Goal: Task Accomplishment & Management: Manage account settings

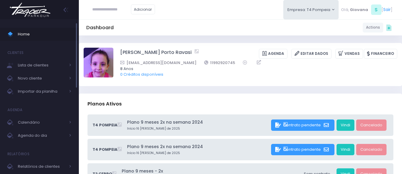
click at [29, 32] on span "Home" at bounding box center [45, 34] width 54 height 8
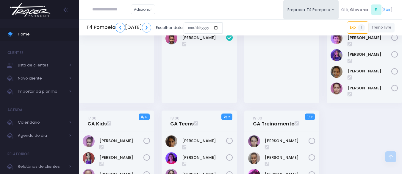
scroll to position [238, 0]
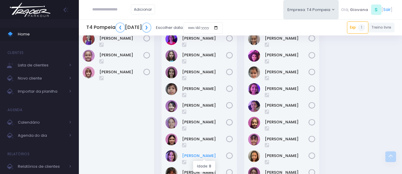
click at [196, 155] on link "Melissa Gouveia" at bounding box center [204, 156] width 44 height 6
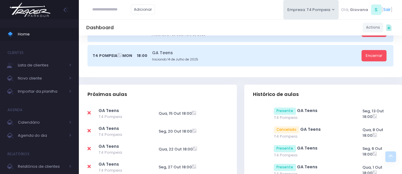
scroll to position [238, 0]
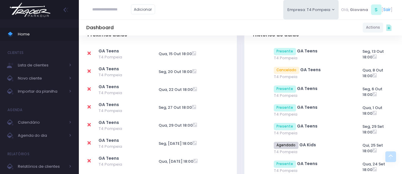
click at [88, 54] on icon at bounding box center [89, 53] width 3 height 5
type input "**********"
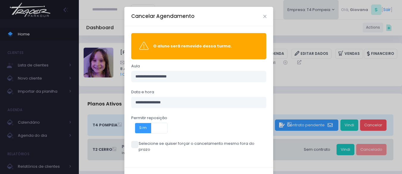
click at [134, 141] on span at bounding box center [134, 144] width 7 height 7
click at [166, 142] on label "Selecione se quiser forçar o cancelamento mesmo fora do prazo" at bounding box center [198, 147] width 135 height 12
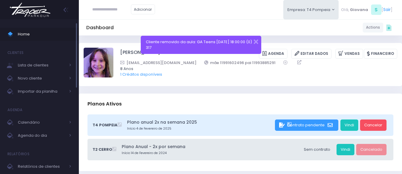
click at [39, 35] on span "Home" at bounding box center [45, 34] width 54 height 8
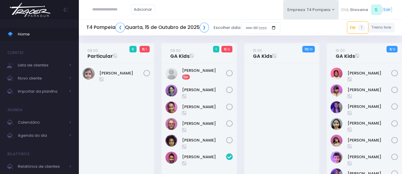
scroll to position [149, 0]
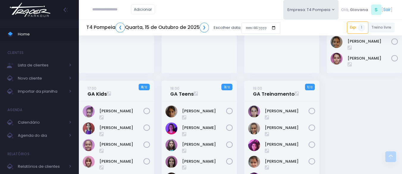
click at [97, 92] on link "17:00 GA Kids" at bounding box center [97, 91] width 19 height 12
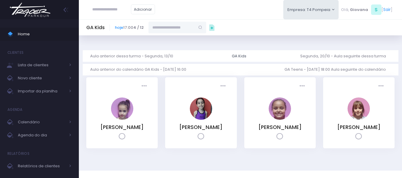
click at [167, 30] on input "text" at bounding box center [172, 27] width 46 height 11
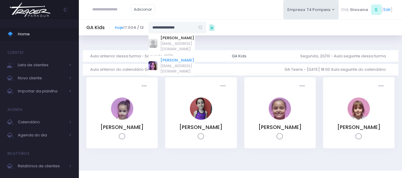
click at [180, 61] on link "[PERSON_NAME]" at bounding box center [178, 60] width 35 height 6
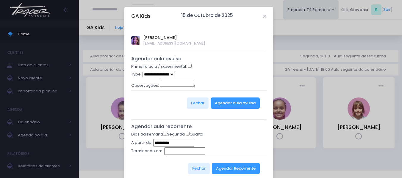
type input "**********"
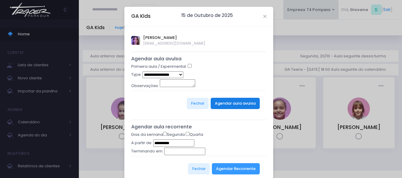
click at [223, 100] on button "Agendar aula avulsa" at bounding box center [235, 103] width 49 height 11
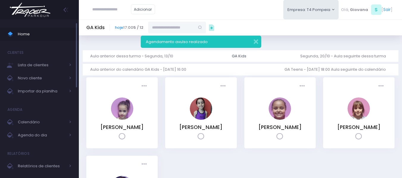
click at [20, 35] on span "Home" at bounding box center [45, 34] width 54 height 8
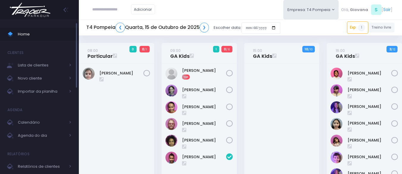
click at [45, 30] on link "Home" at bounding box center [39, 34] width 79 height 13
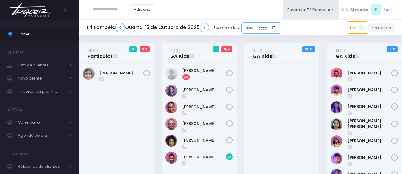
click at [260, 29] on input "date" at bounding box center [261, 27] width 39 height 11
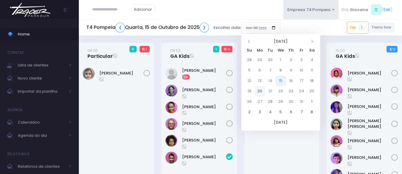
click at [261, 91] on td "20" at bounding box center [260, 91] width 10 height 10
type input "**********"
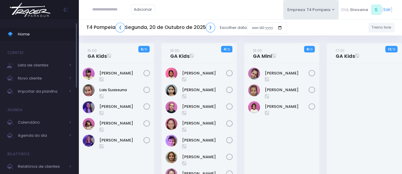
click at [56, 35] on span "Home" at bounding box center [45, 34] width 54 height 8
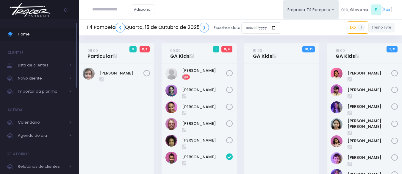
click at [50, 36] on span "Home" at bounding box center [45, 34] width 54 height 8
click at [161, 59] on div "09:00 GA Kids 1 0 / 6 Exp" at bounding box center [199, 137] width 83 height 188
click at [40, 35] on span "Home" at bounding box center [45, 34] width 54 height 8
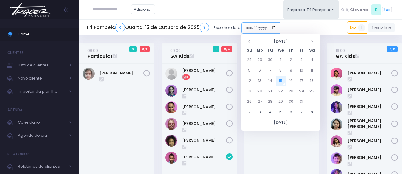
click at [247, 29] on input "date" at bounding box center [261, 27] width 39 height 11
click at [309, 70] on td "11" at bounding box center [312, 70] width 10 height 10
type input "**********"
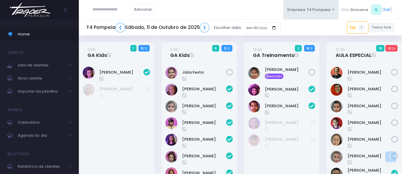
scroll to position [139, 0]
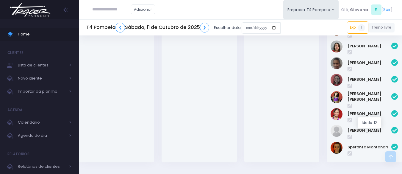
scroll to position [488, 0]
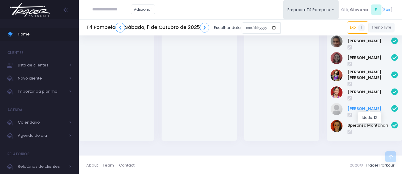
click at [370, 108] on link "Rafaela Sangiorgi" at bounding box center [370, 109] width 44 height 6
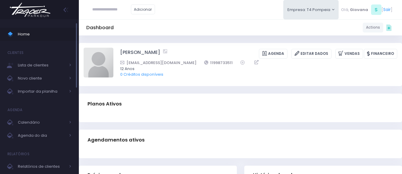
click at [37, 29] on link "Home" at bounding box center [39, 34] width 79 height 13
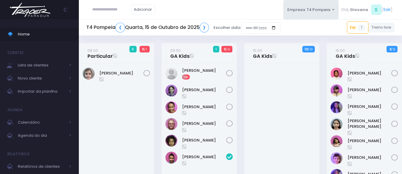
click at [319, 86] on div at bounding box center [281, 143] width 75 height 159
click at [250, 29] on input "date" at bounding box center [261, 27] width 39 height 11
click at [324, 52] on div "16:00 GA Kids 3 / 12" at bounding box center [364, 137] width 83 height 188
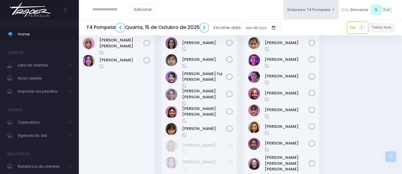
scroll to position [298, 0]
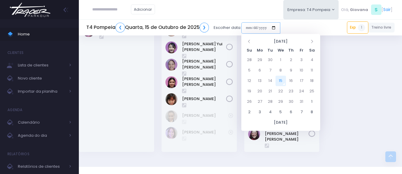
click at [253, 28] on input "date" at bounding box center [261, 27] width 39 height 11
click at [313, 81] on td "18" at bounding box center [312, 81] width 10 height 10
type input "**********"
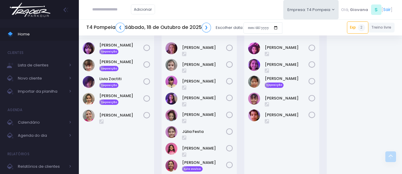
scroll to position [237, 0]
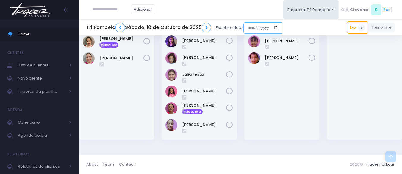
click at [268, 25] on input "date" at bounding box center [263, 27] width 39 height 11
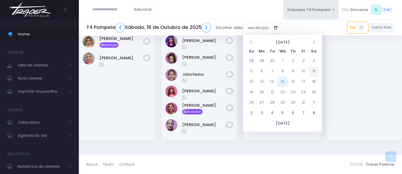
click at [313, 67] on td "11" at bounding box center [314, 71] width 10 height 10
type input "**********"
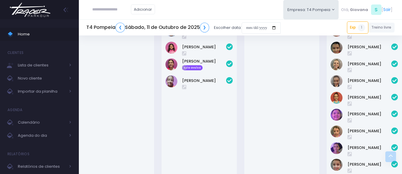
scroll to position [131, 0]
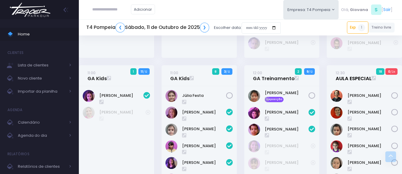
click at [346, 81] on link "12:30 AULA ESPECIAL" at bounding box center [354, 76] width 36 height 12
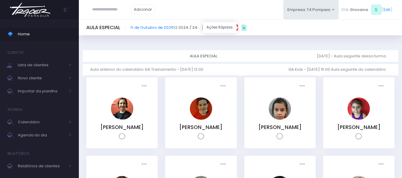
click at [243, 27] on icon at bounding box center [244, 27] width 5 height 7
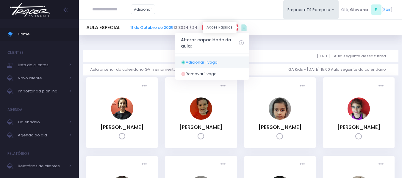
click at [215, 63] on span "Adicionar 1 vaga" at bounding box center [202, 63] width 32 height 6
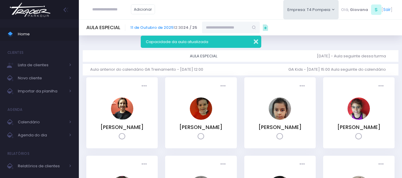
click at [256, 41] on button "button" at bounding box center [252, 41] width 12 height 7
click at [235, 25] on input "text" at bounding box center [225, 27] width 46 height 11
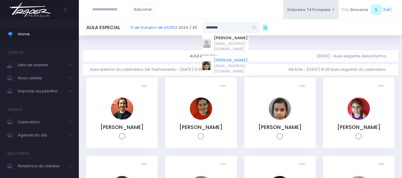
click at [239, 63] on link "Rafaela sangiorgi penha" at bounding box center [231, 60] width 35 height 6
type input "**********"
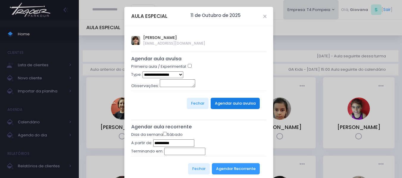
click at [228, 108] on button "Agendar aula avulsa" at bounding box center [235, 103] width 49 height 11
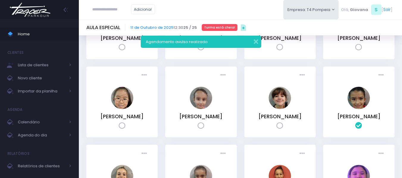
scroll to position [119, 0]
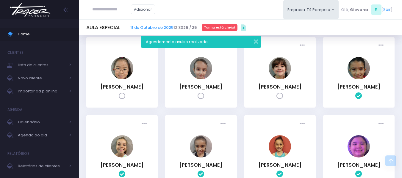
click at [281, 100] on icon at bounding box center [280, 96] width 7 height 7
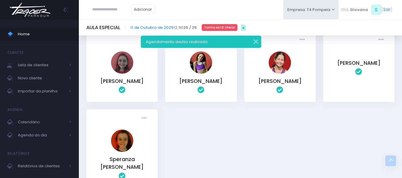
scroll to position [476, 0]
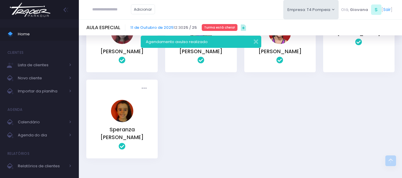
click at [360, 46] on icon at bounding box center [359, 42] width 7 height 7
click at [39, 36] on span "Home" at bounding box center [45, 34] width 54 height 8
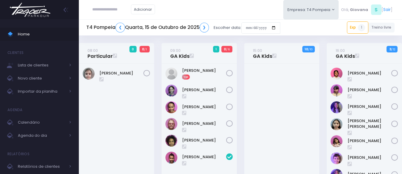
click at [240, 68] on div "09:00 GA Kids 1 0 / 6 Exp" at bounding box center [199, 137] width 83 height 188
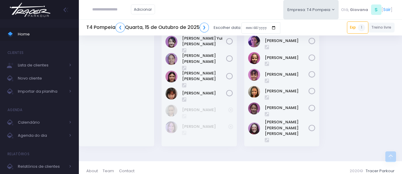
scroll to position [274, 0]
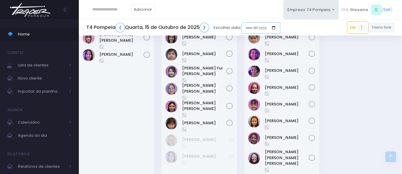
click at [259, 25] on input "date" at bounding box center [261, 27] width 39 height 11
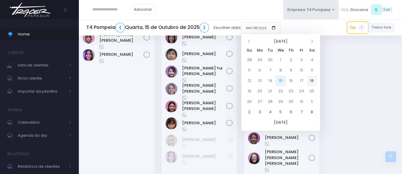
click at [313, 80] on td "18" at bounding box center [312, 81] width 10 height 10
type input "**********"
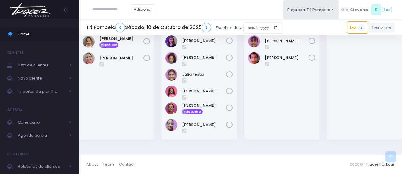
scroll to position [88, 0]
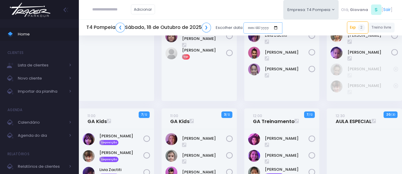
drag, startPoint x: 264, startPoint y: 26, endPoint x: 269, endPoint y: 32, distance: 7.4
click at [264, 26] on input "date" at bounding box center [263, 27] width 39 height 11
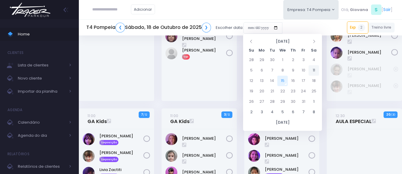
click at [314, 69] on td "11" at bounding box center [314, 70] width 10 height 10
type input "**********"
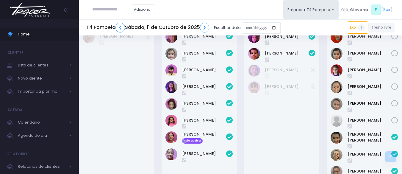
scroll to position [148, 0]
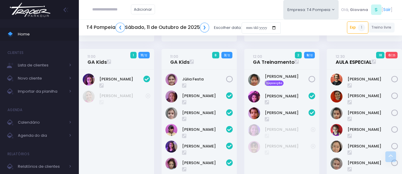
click at [344, 64] on link "12:30 AULA ESPECIAL" at bounding box center [354, 59] width 36 height 12
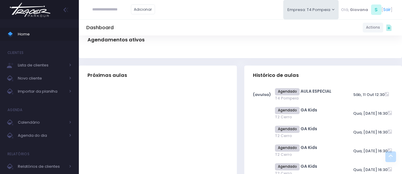
scroll to position [60, 0]
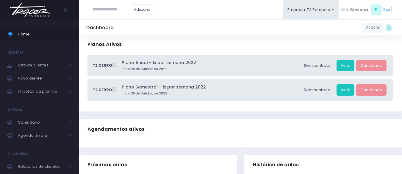
click at [225, 132] on div "Agendamentos ativos" at bounding box center [240, 129] width 323 height 21
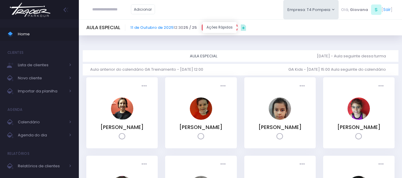
click at [242, 28] on icon at bounding box center [243, 27] width 5 height 7
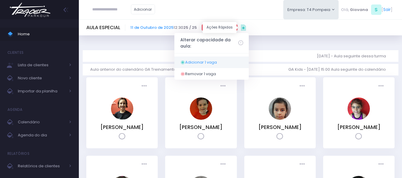
click at [209, 57] on link "Adicionar 1 vaga" at bounding box center [212, 63] width 74 height 12
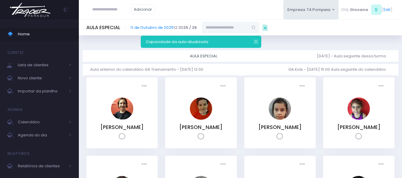
click at [220, 26] on input "text" at bounding box center [225, 27] width 46 height 11
click at [257, 42] on button "button" at bounding box center [252, 41] width 12 height 7
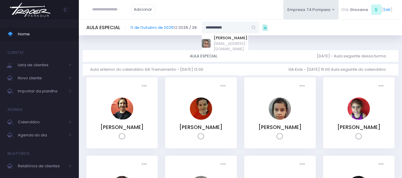
click at [239, 28] on input "**********" at bounding box center [225, 27] width 46 height 11
click at [229, 41] on span "teste@teste.com" at bounding box center [231, 46] width 35 height 11
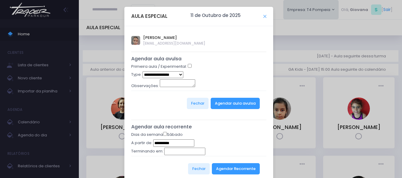
click at [264, 15] on icon "Close" at bounding box center [265, 16] width 3 height 4
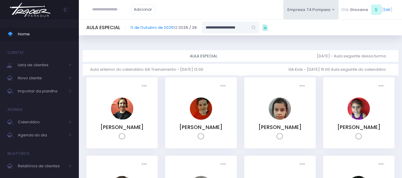
drag, startPoint x: 218, startPoint y: 27, endPoint x: 211, endPoint y: 23, distance: 7.3
click at [203, 21] on div "**********" at bounding box center [240, 27] width 323 height 16
drag, startPoint x: 246, startPoint y: 28, endPoint x: 191, endPoint y: 20, distance: 56.3
click at [191, 20] on div "**********" at bounding box center [240, 27] width 323 height 16
drag, startPoint x: 235, startPoint y: 25, endPoint x: 200, endPoint y: 24, distance: 34.9
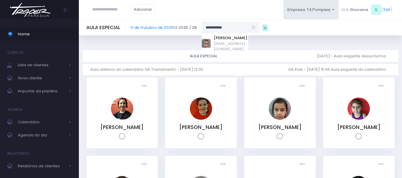
click at [200, 24] on div "**********" at bounding box center [194, 27] width 129 height 11
paste input "*********"
click at [222, 40] on link "Livia Braga de Oliveira" at bounding box center [235, 38] width 43 height 6
type input "**********"
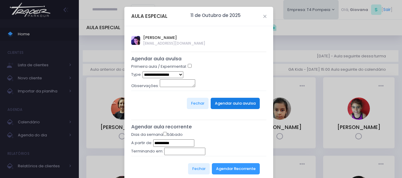
click at [230, 104] on button "Agendar aula avulsa" at bounding box center [235, 103] width 49 height 11
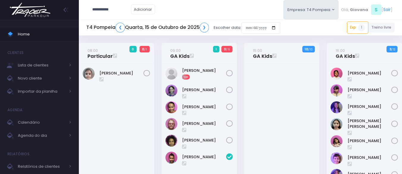
type input "**********"
click input "submit" at bounding box center [0, 0] width 0 height 0
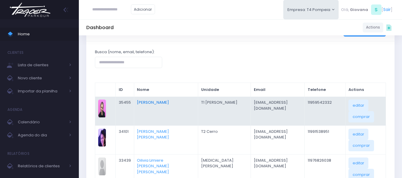
scroll to position [60, 0]
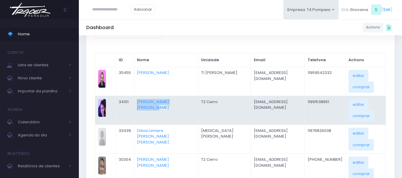
drag, startPoint x: 209, startPoint y: 103, endPoint x: 141, endPoint y: 102, distance: 67.6
click at [141, 102] on tr "JM 34101 [PERSON_NAME] [PERSON_NAME] T2 Cerro [EMAIL_ADDRESS][DOMAIN_NAME] 1199…" at bounding box center [240, 110] width 291 height 29
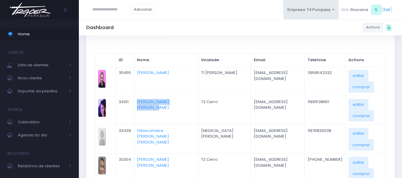
copy tr "[PERSON_NAME] [PERSON_NAME]"
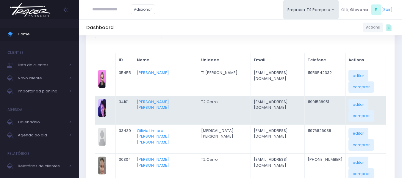
click at [281, 101] on td "[EMAIL_ADDRESS][DOMAIN_NAME]" at bounding box center [278, 110] width 54 height 29
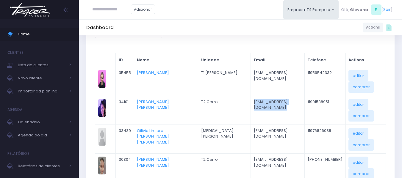
copy tr "[EMAIL_ADDRESS][DOMAIN_NAME]"
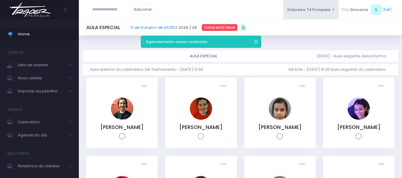
scroll to position [89, 0]
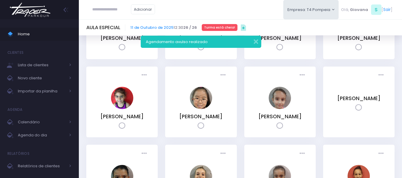
click at [360, 51] on icon at bounding box center [359, 47] width 7 height 7
click at [320, 67] on div "Presença: [GEOGRAPHIC_DATA] Presente [GEOGRAPHIC_DATA] LO" at bounding box center [359, 27] width 79 height 79
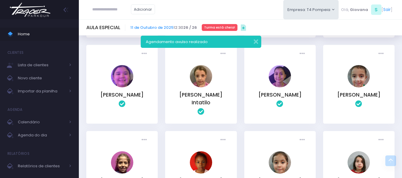
scroll to position [298, 0]
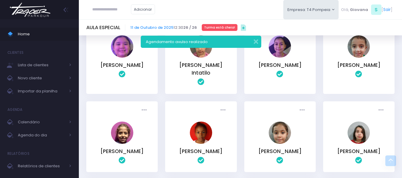
click at [322, 80] on div "Presença: Agendado Presente Falta IA" at bounding box center [359, 58] width 79 height 86
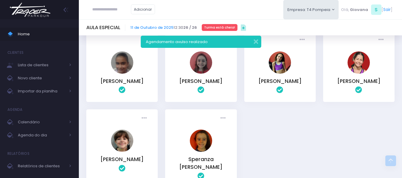
scroll to position [476, 0]
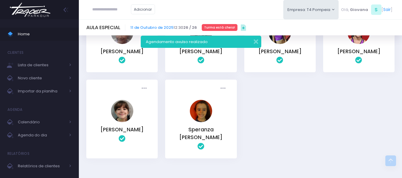
drag, startPoint x: 25, startPoint y: 35, endPoint x: 36, endPoint y: 1, distance: 35.2
click at [24, 34] on span "Home" at bounding box center [45, 34] width 54 height 8
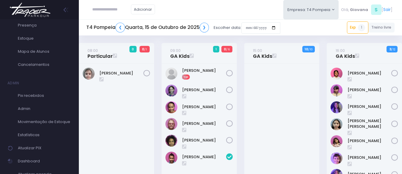
scroll to position [60, 0]
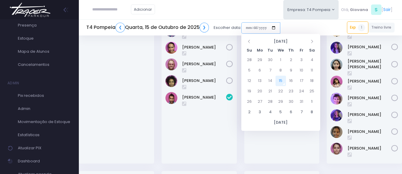
click at [262, 29] on input "date" at bounding box center [261, 27] width 39 height 11
click at [313, 69] on td "11" at bounding box center [312, 70] width 10 height 10
type input "**********"
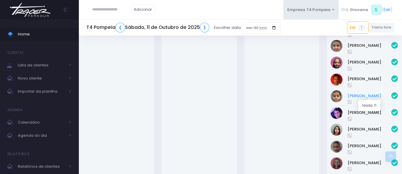
scroll to position [447, 0]
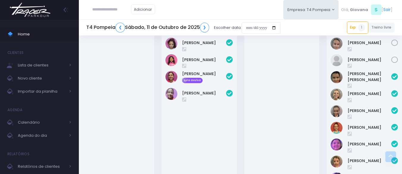
scroll to position [238, 0]
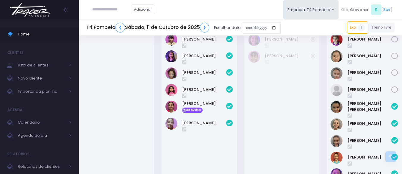
click at [351, 80] on icon at bounding box center [350, 79] width 4 height 5
click at [39, 32] on span "Home" at bounding box center [45, 34] width 54 height 8
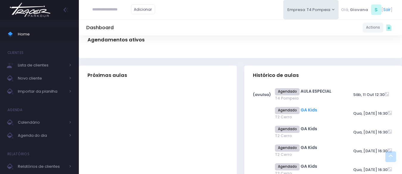
scroll to position [179, 0]
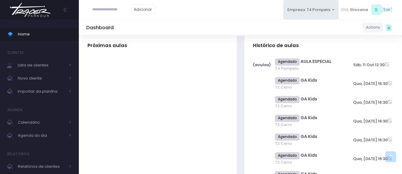
click at [287, 65] on span "Agendado" at bounding box center [287, 61] width 25 height 7
click at [304, 59] on link "AULA ESPECIAL" at bounding box center [316, 61] width 31 height 6
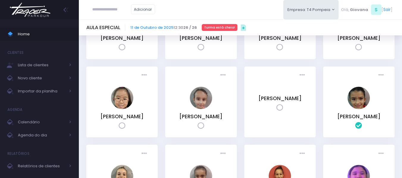
scroll to position [30, 0]
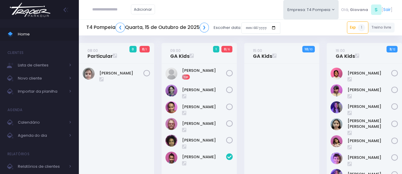
click at [241, 72] on div "15:00 GA Kids 10 / 10" at bounding box center [282, 137] width 83 height 188
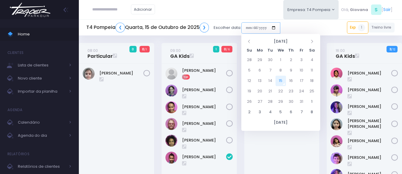
click at [263, 31] on input "date" at bounding box center [261, 27] width 39 height 11
click at [311, 70] on td "11" at bounding box center [312, 70] width 10 height 10
type input "**********"
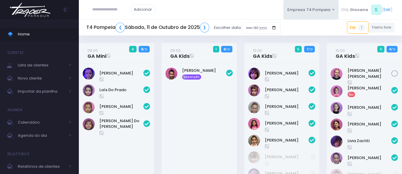
click at [322, 82] on div "10:00 GA Kids 5 7 / 12" at bounding box center [282, 120] width 83 height 154
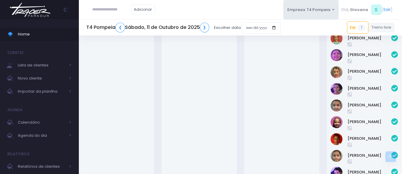
scroll to position [522, 0]
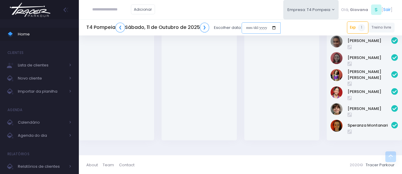
click at [245, 27] on input "date" at bounding box center [261, 27] width 39 height 11
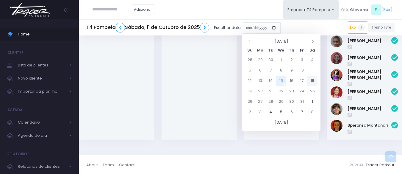
click at [315, 78] on td "18" at bounding box center [312, 81] width 10 height 10
type input "**********"
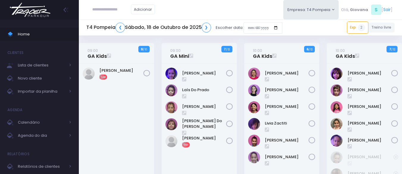
click at [323, 81] on div "10:00 GA Kids 6 / 12" at bounding box center [282, 119] width 83 height 153
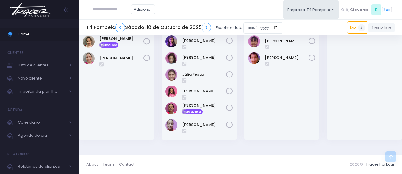
scroll to position [177, 0]
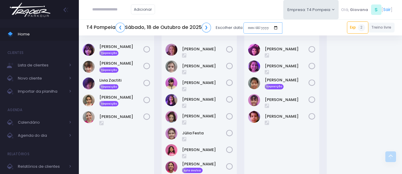
click at [260, 26] on input "date" at bounding box center [263, 27] width 39 height 11
click at [328, 82] on div at bounding box center [364, 119] width 75 height 159
click at [323, 82] on div "12:30 AULA ESPECIAL 20 / 20" at bounding box center [364, 112] width 83 height 187
click at [324, 105] on div "12:30 AULA ESPECIAL 20 / 20" at bounding box center [364, 112] width 83 height 187
click at [325, 103] on div "12:30 AULA ESPECIAL 20 / 20" at bounding box center [364, 112] width 83 height 187
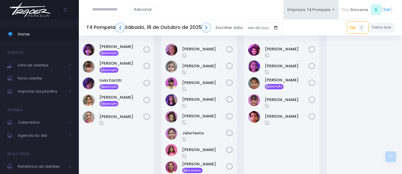
click at [325, 103] on div "12:30 AULA ESPECIAL 20 / 20" at bounding box center [364, 112] width 83 height 187
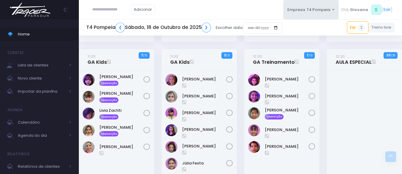
scroll to position [145, 0]
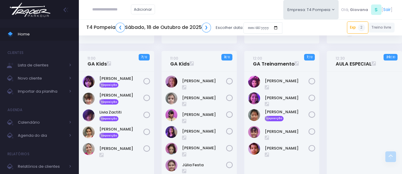
click at [156, 149] on div "11:00 GA Kids 7 / 12 Reposição" at bounding box center [116, 144] width 83 height 187
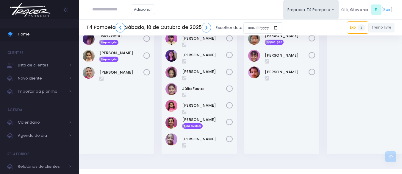
scroll to position [162, 0]
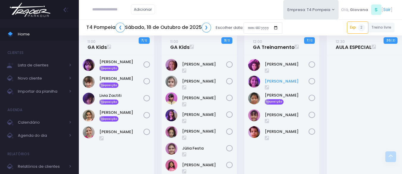
click at [278, 83] on link "Heloisa Nivolone" at bounding box center [287, 81] width 44 height 6
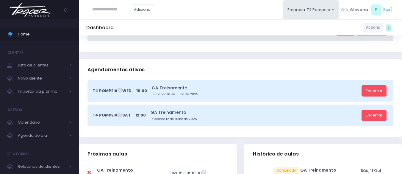
scroll to position [208, 0]
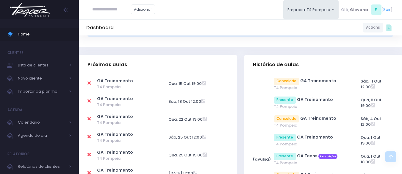
click at [284, 81] on span "Cancelado" at bounding box center [287, 81] width 26 height 7
click at [258, 84] on td at bounding box center [263, 84] width 21 height 19
click at [40, 32] on span "Home" at bounding box center [45, 34] width 54 height 8
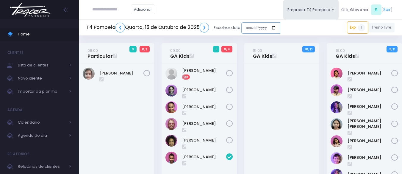
click at [267, 29] on input "date" at bounding box center [261, 27] width 39 height 11
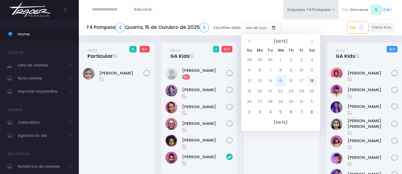
click at [312, 82] on td "18" at bounding box center [312, 81] width 10 height 10
type input "**********"
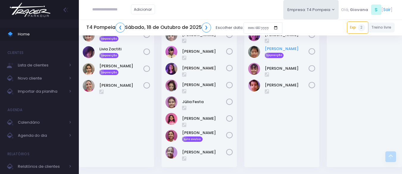
scroll to position [237, 0]
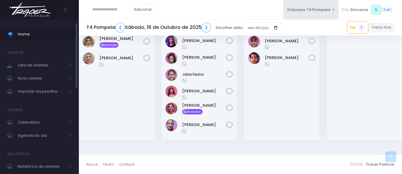
click at [24, 32] on span "Home" at bounding box center [45, 34] width 54 height 8
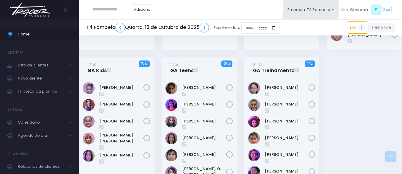
scroll to position [173, 0]
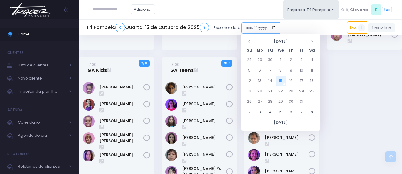
click at [250, 30] on input "date" at bounding box center [261, 27] width 39 height 11
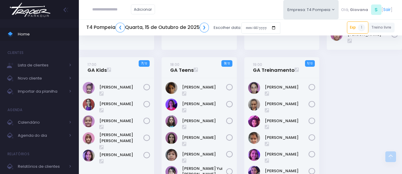
click at [131, 10] on input "text" at bounding box center [111, 9] width 39 height 11
type input "**********"
click input "submit" at bounding box center [0, 0] width 0 height 0
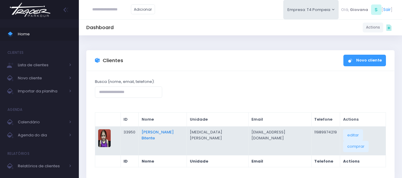
click at [174, 131] on link "[PERSON_NAME] Bitente" at bounding box center [158, 136] width 32 height 12
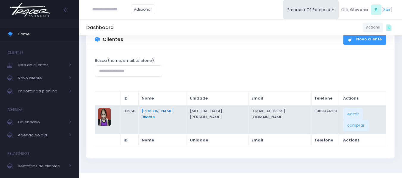
scroll to position [32, 0]
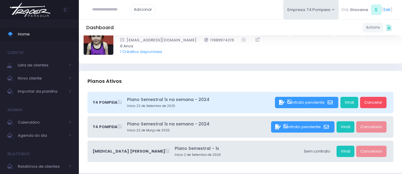
scroll to position [23, 0]
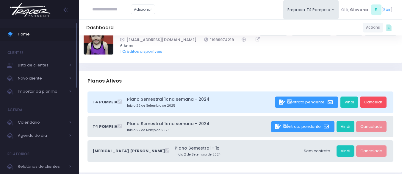
click at [38, 29] on link "Home" at bounding box center [39, 34] width 79 height 13
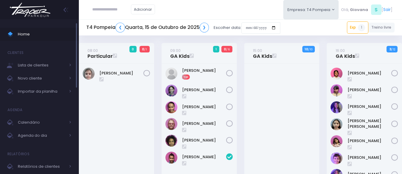
click at [27, 37] on span "Home" at bounding box center [45, 34] width 54 height 8
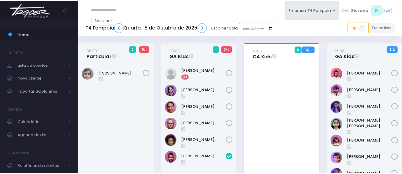
scroll to position [43, 0]
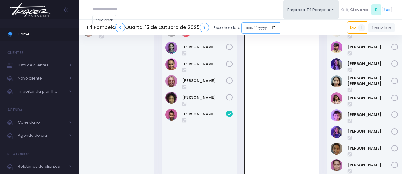
click at [267, 28] on input "date" at bounding box center [261, 27] width 39 height 11
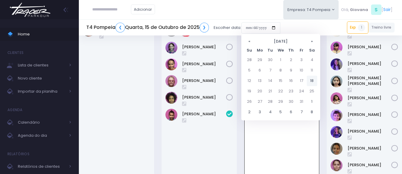
click at [315, 80] on td "18" at bounding box center [312, 81] width 10 height 10
type input "**********"
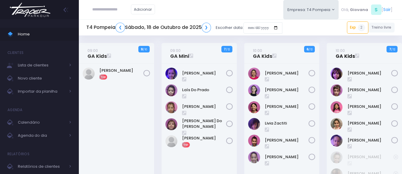
click at [342, 54] on link "10:00 GA Kids" at bounding box center [345, 53] width 19 height 12
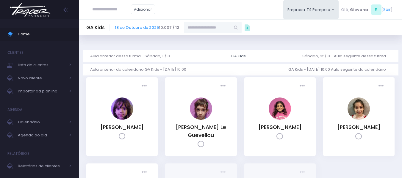
click at [213, 28] on input "text" at bounding box center [207, 27] width 46 height 11
paste input "**********"
click at [205, 28] on input "**********" at bounding box center [207, 27] width 46 height 11
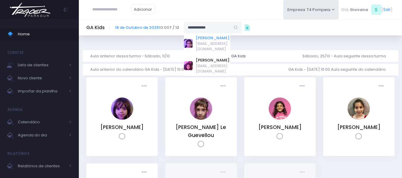
click at [212, 41] on link "[PERSON_NAME]" at bounding box center [213, 38] width 35 height 6
type input "**********"
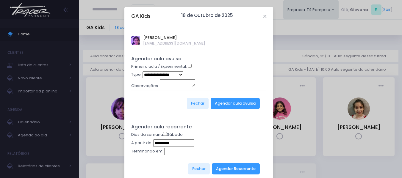
click at [175, 73] on select "**********" at bounding box center [163, 74] width 41 height 7
select select "*"
click at [143, 71] on select "**********" at bounding box center [163, 74] width 41 height 7
click at [246, 105] on button "Agendar aula avulsa" at bounding box center [235, 103] width 49 height 11
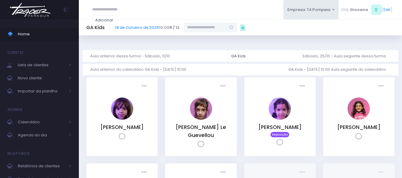
click at [199, 27] on input "text" at bounding box center [205, 28] width 42 height 10
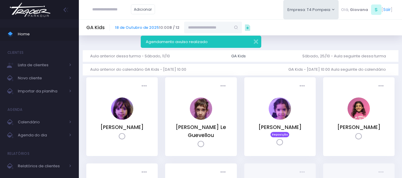
type input "*"
type input "**********"
click at [258, 44] on button "button" at bounding box center [252, 41] width 12 height 7
type input "**********"
click at [224, 31] on input "**********" at bounding box center [207, 27] width 46 height 11
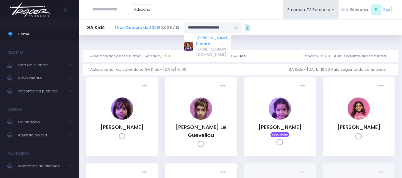
click at [221, 40] on link "Helena Macedo Bitente" at bounding box center [213, 41] width 35 height 12
type input "**********"
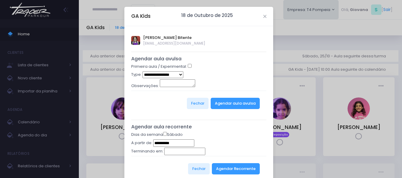
click at [177, 75] on select "**********" at bounding box center [163, 74] width 41 height 7
select select "*"
click at [143, 71] on select "**********" at bounding box center [163, 74] width 41 height 7
click at [220, 101] on button "Agendar aula avulsa" at bounding box center [235, 103] width 49 height 11
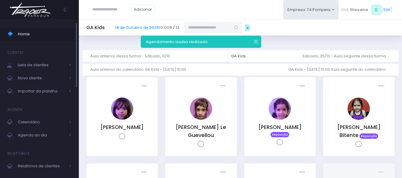
click at [37, 31] on span "Home" at bounding box center [45, 34] width 54 height 8
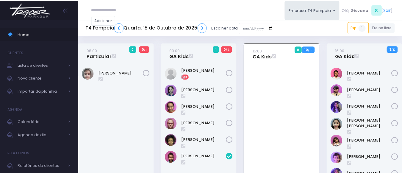
scroll to position [43, 0]
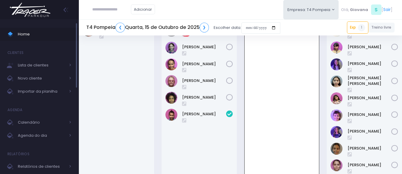
click at [48, 37] on span "Home" at bounding box center [45, 34] width 54 height 8
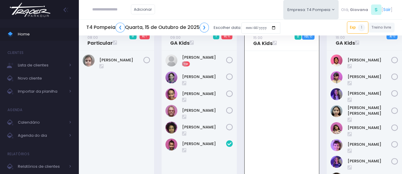
click at [119, 12] on input "text" at bounding box center [111, 9] width 39 height 11
type input "**********"
click input "submit" at bounding box center [0, 0] width 0 height 0
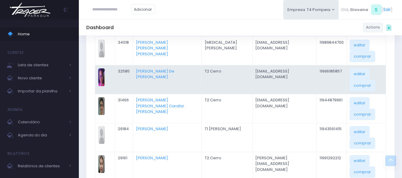
scroll to position [60, 0]
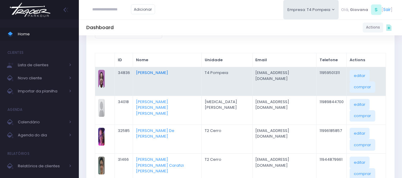
click at [163, 76] on td "[PERSON_NAME]" at bounding box center [167, 81] width 69 height 29
click at [164, 75] on link "[PERSON_NAME]" at bounding box center [152, 73] width 32 height 6
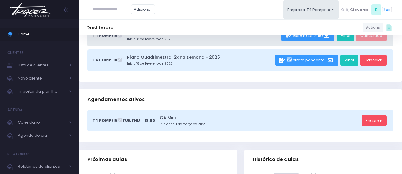
scroll to position [30, 0]
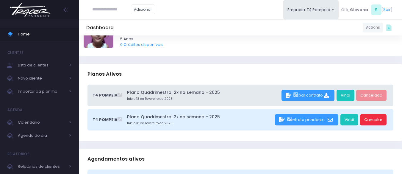
click at [374, 124] on link "Cancelar" at bounding box center [373, 119] width 27 height 11
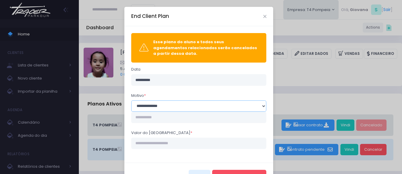
click at [205, 102] on select "**********" at bounding box center [198, 105] width 135 height 11
select select "*"
click at [131, 100] on select "**********" at bounding box center [198, 105] width 135 height 11
click at [174, 118] on input "text" at bounding box center [198, 117] width 135 height 11
type input "**********"
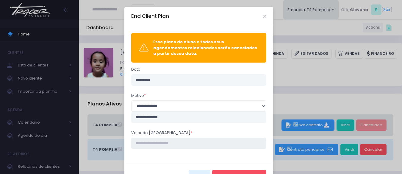
scroll to position [17, 0]
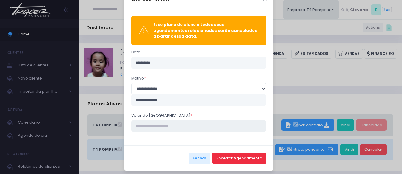
type input "****"
click at [231, 154] on button "Encerrar Agendamento" at bounding box center [239, 157] width 54 height 11
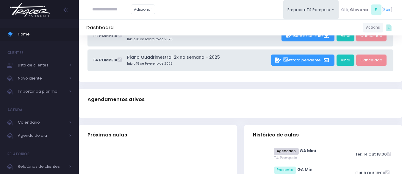
scroll to position [149, 0]
